Goal: Find specific page/section: Find specific page/section

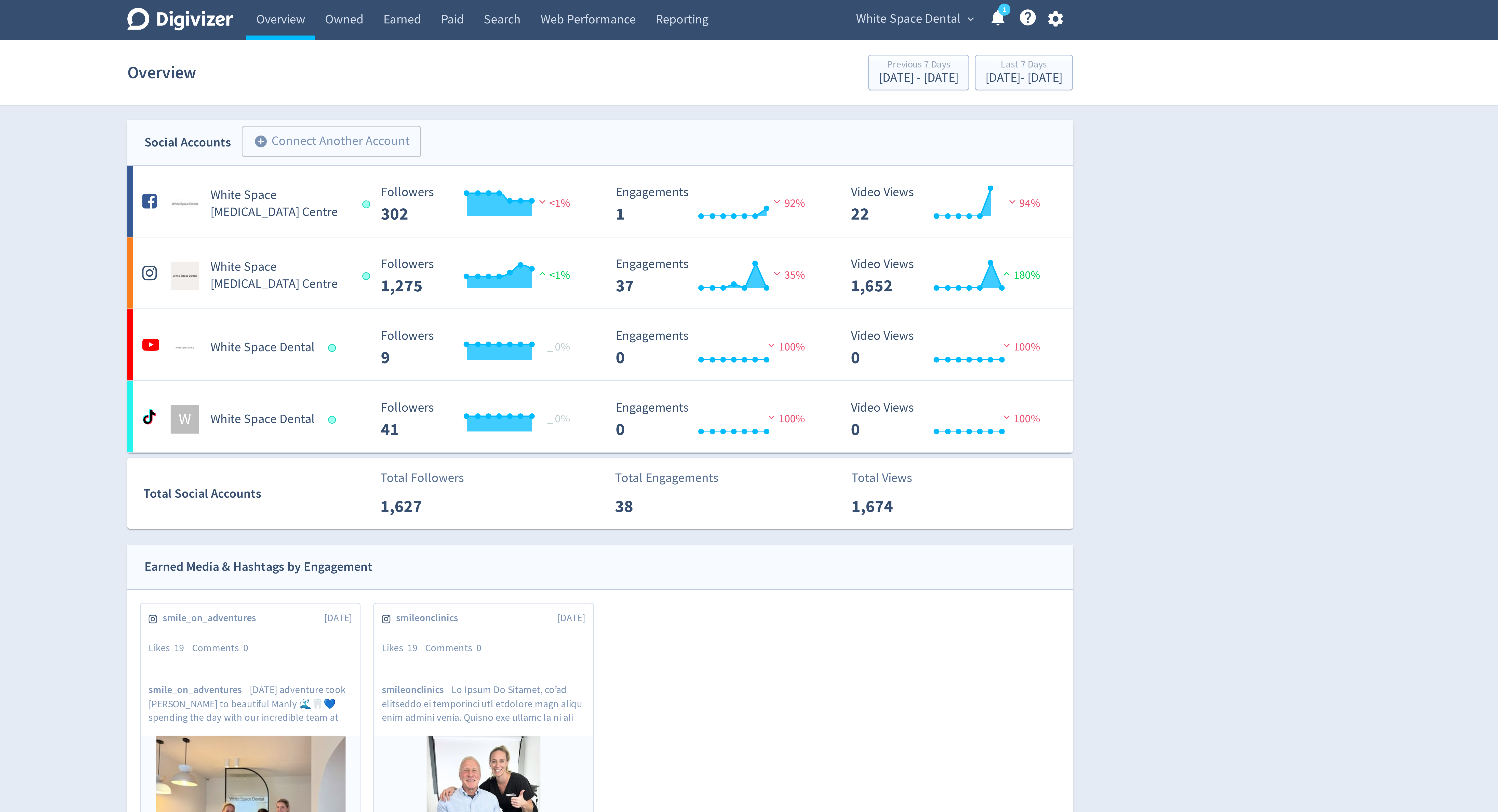
click at [566, 149] on div "Digivizer Logo Mark Digivizer Logo Overview Owned Earned Paid Search Web Perfor…" at bounding box center [749, 357] width 1498 height 714
click at [657, 4] on link "Owned" at bounding box center [657, 7] width 21 height 15
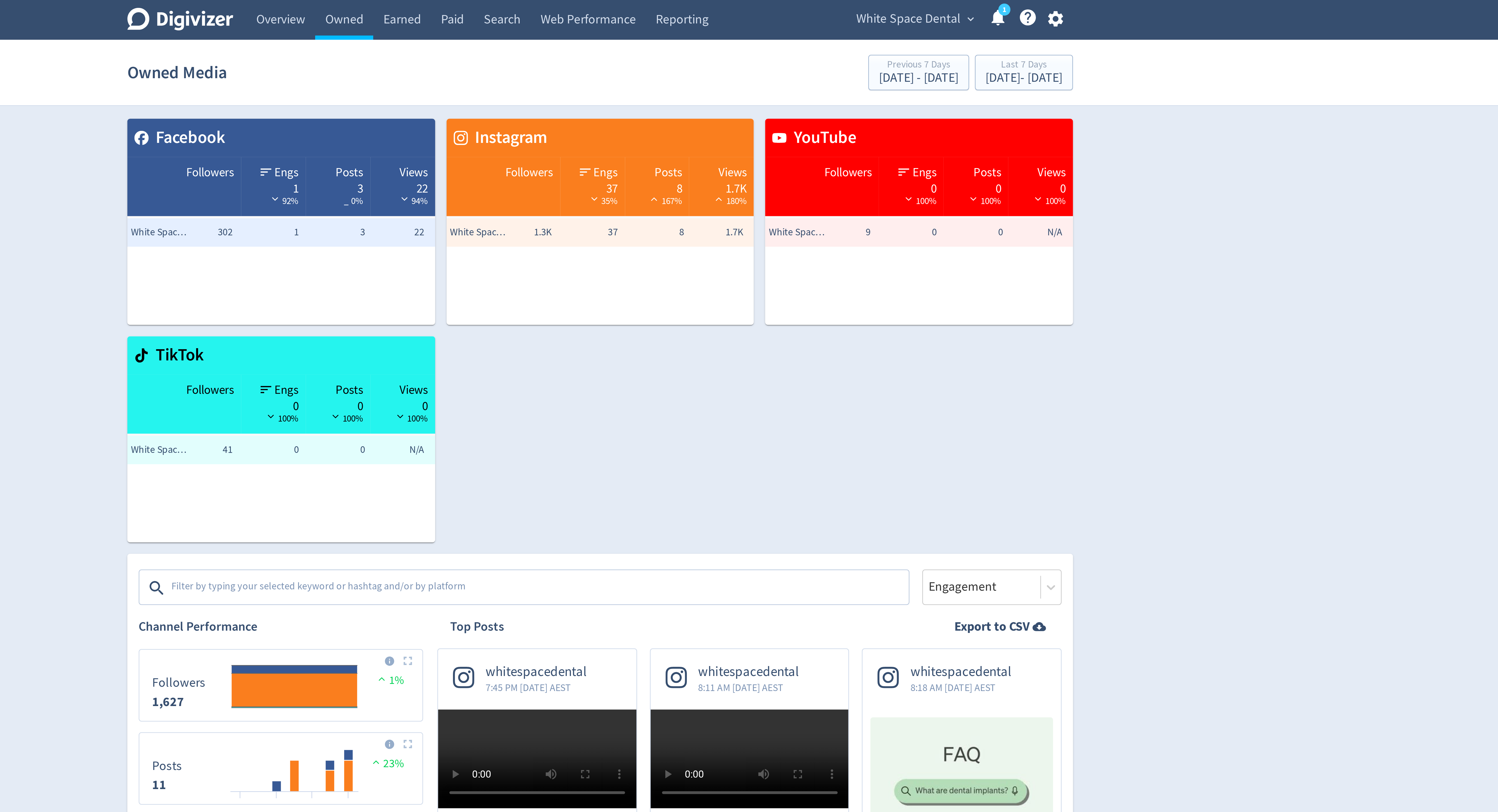
click at [714, 204] on div at bounding box center [722, 210] width 276 height 13
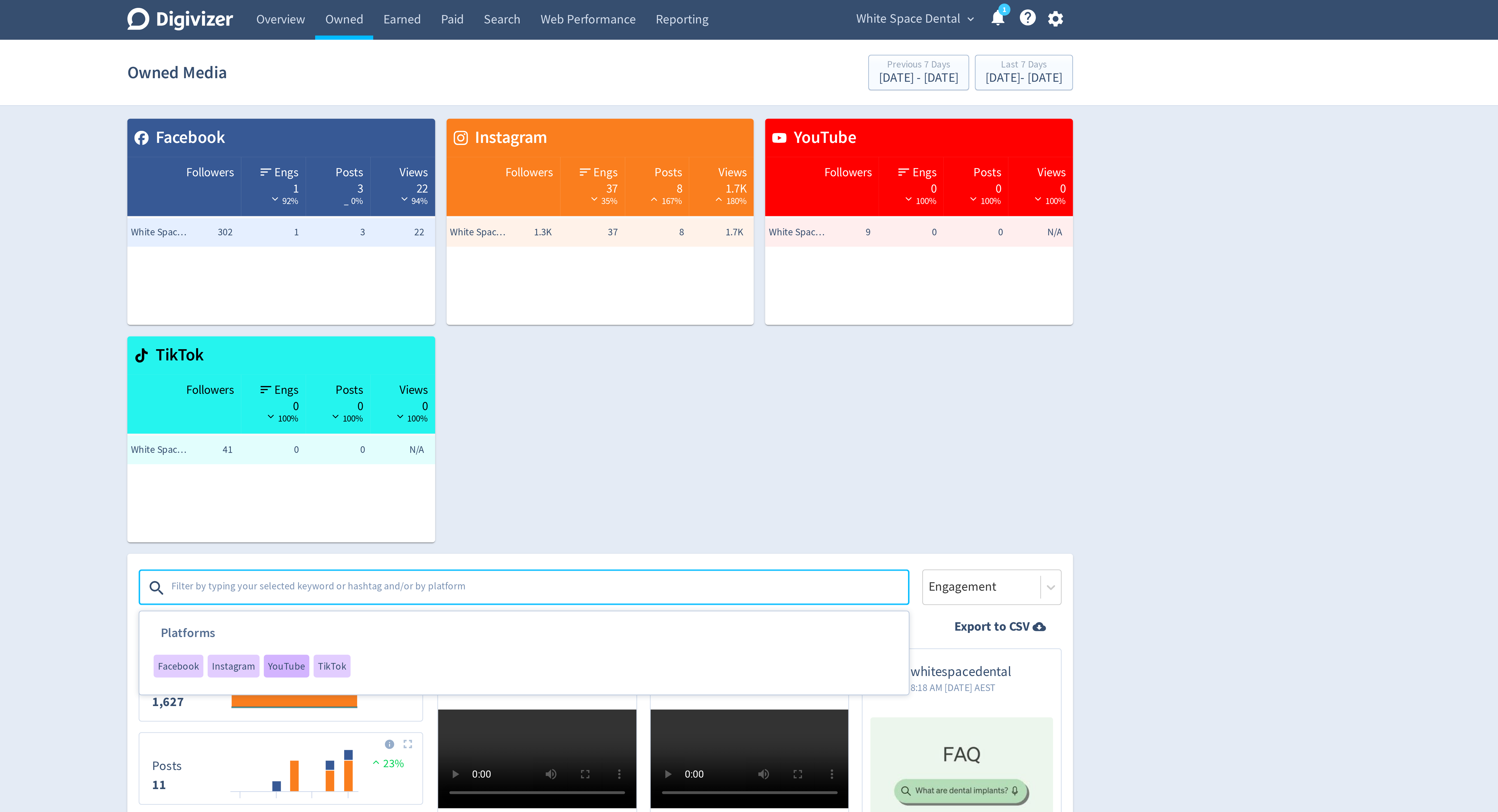
click at [636, 238] on span "YouTube" at bounding box center [636, 238] width 13 height 3
